Goal: Information Seeking & Learning: Learn about a topic

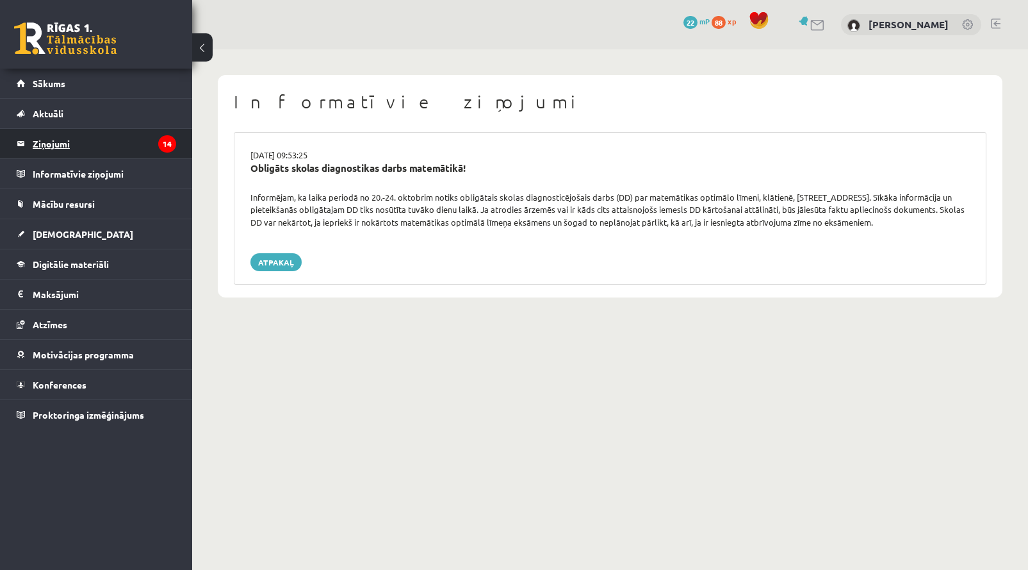
click at [138, 145] on legend "Ziņojumi 14" at bounding box center [105, 143] width 144 height 29
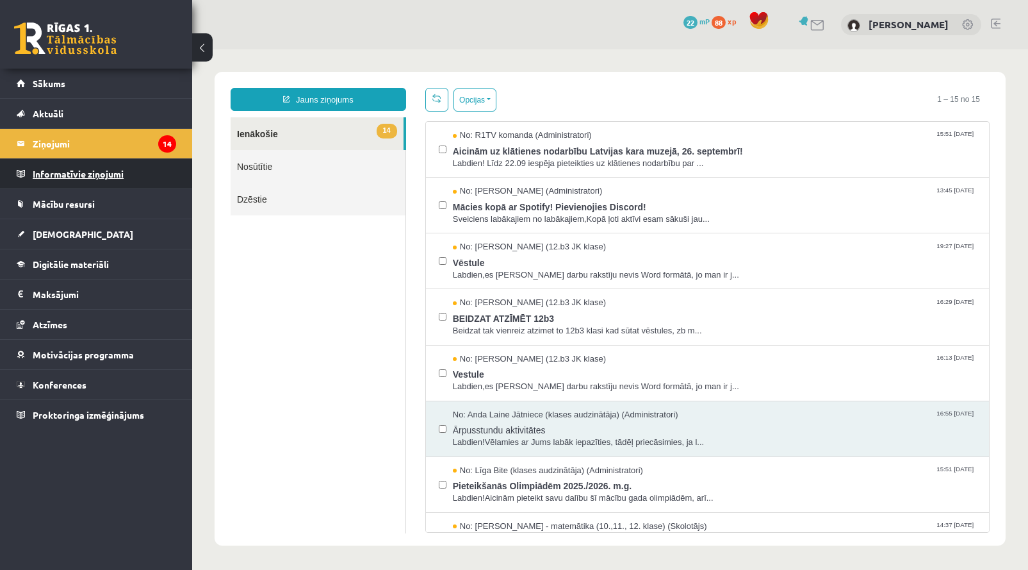
click at [91, 176] on legend "Informatīvie ziņojumi 0" at bounding box center [105, 173] width 144 height 29
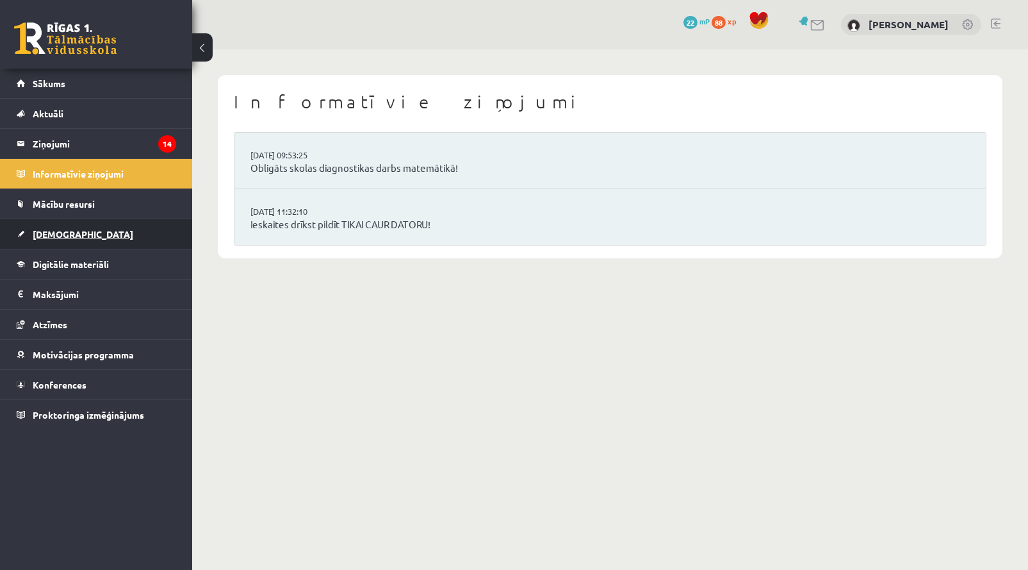
click at [76, 233] on link "[DEMOGRAPHIC_DATA]" at bounding box center [97, 233] width 160 height 29
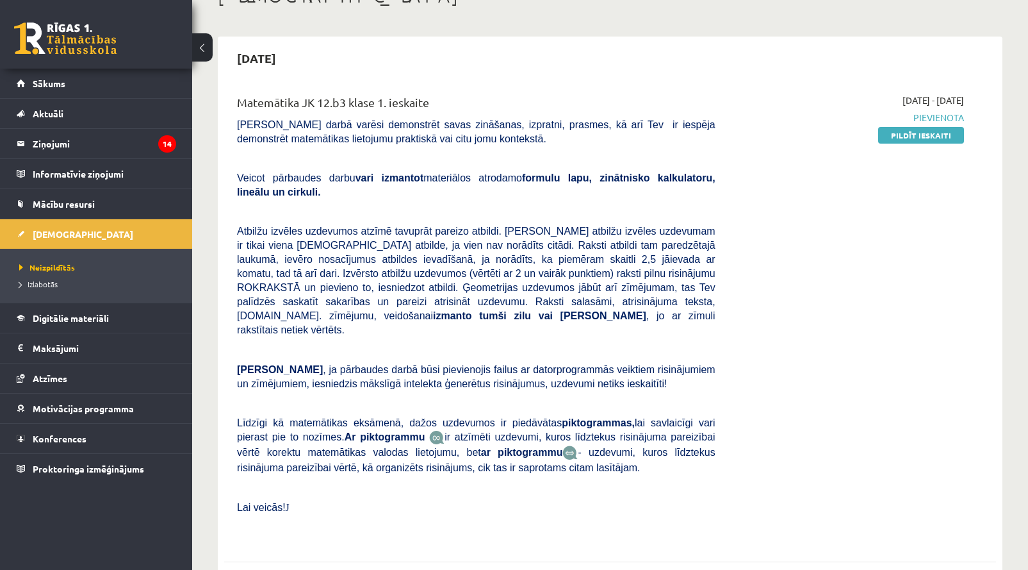
scroll to position [86, 0]
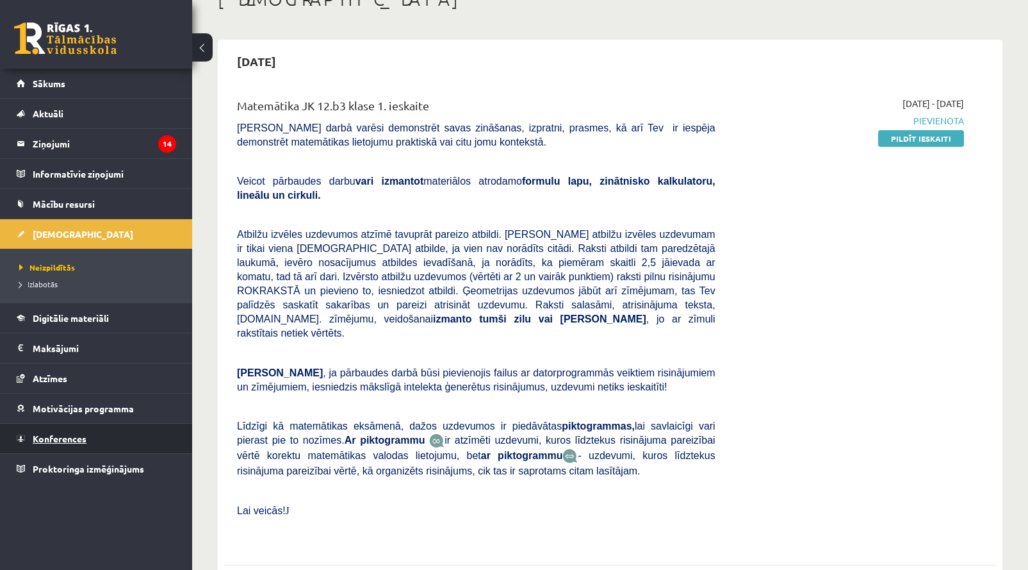
click at [86, 438] on link "Konferences" at bounding box center [97, 438] width 160 height 29
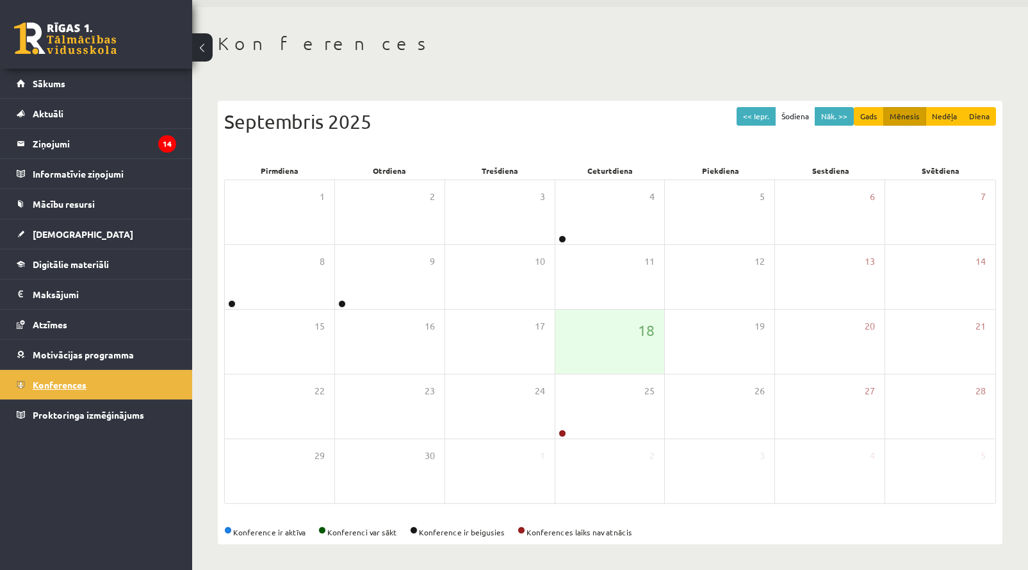
scroll to position [42, 0]
click at [107, 268] on span "Digitālie materiāli" at bounding box center [71, 264] width 76 height 12
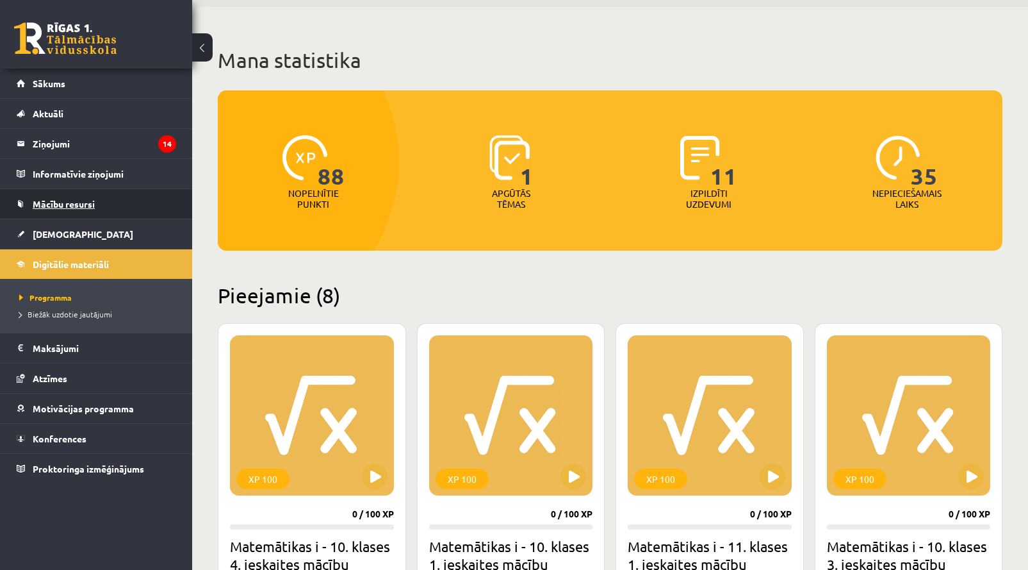
click at [78, 206] on span "Mācību resursi" at bounding box center [64, 204] width 62 height 12
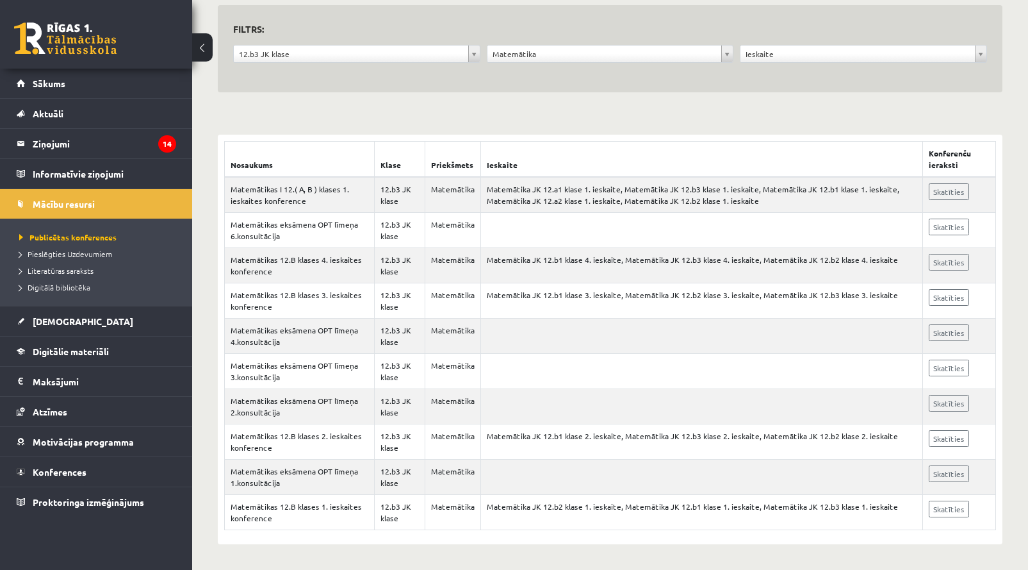
scroll to position [126, 0]
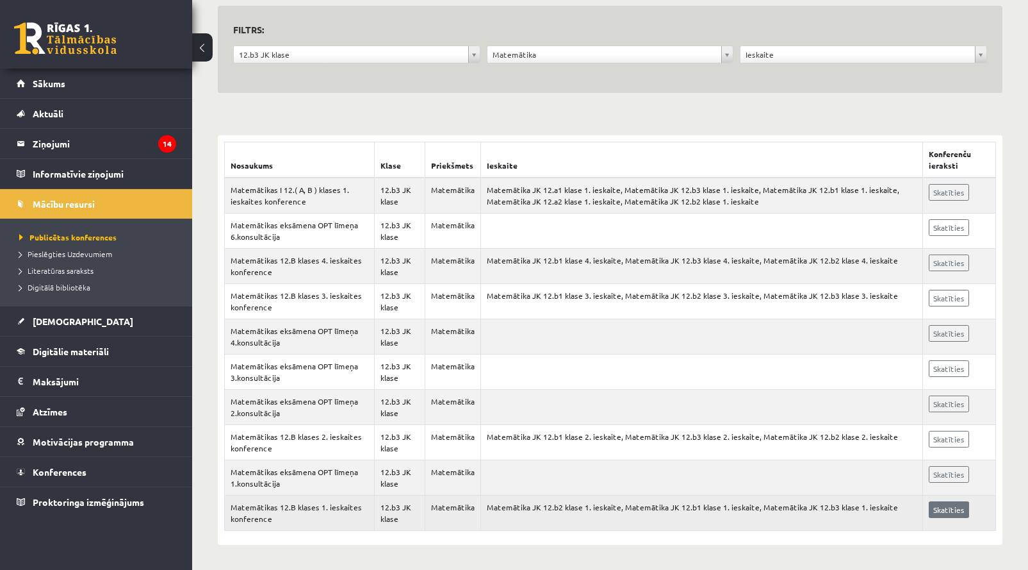
click at [957, 509] on link "Skatīties" at bounding box center [949, 509] width 40 height 17
